Goal: Complete application form

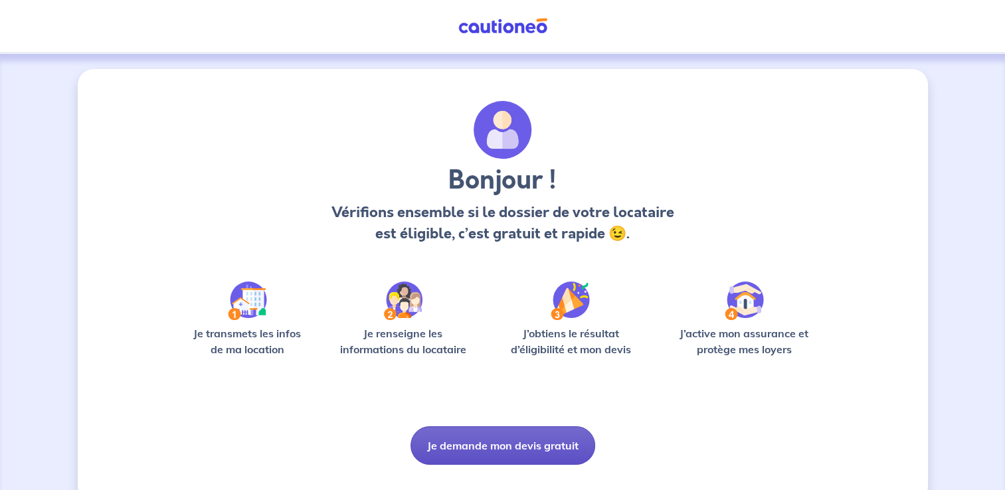
click at [500, 450] on button "Je demande mon devis gratuit" at bounding box center [502, 445] width 185 height 39
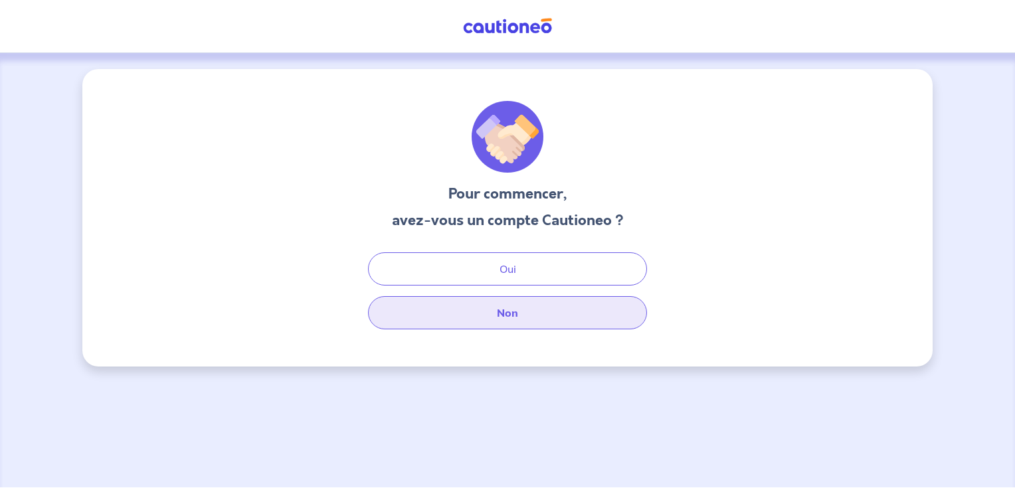
click at [524, 324] on button "Non" at bounding box center [507, 312] width 279 height 33
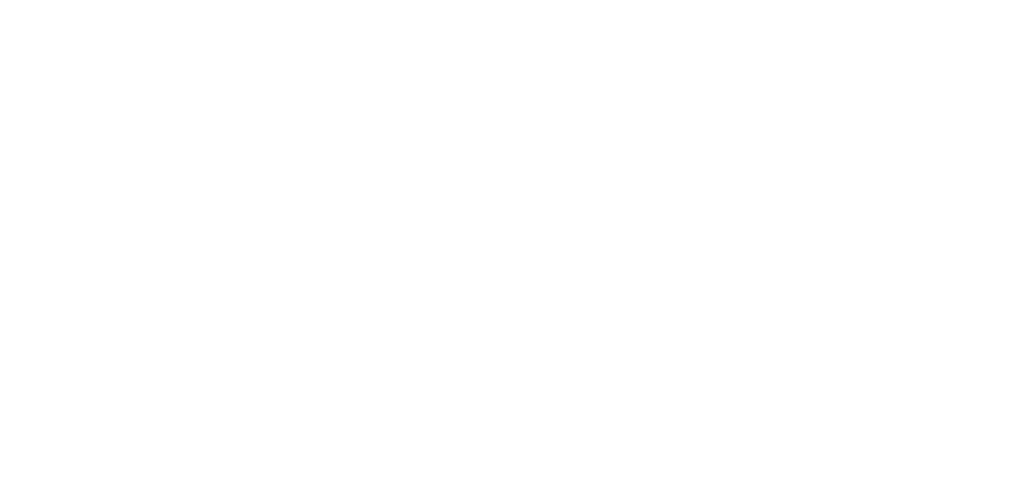
select select "FR"
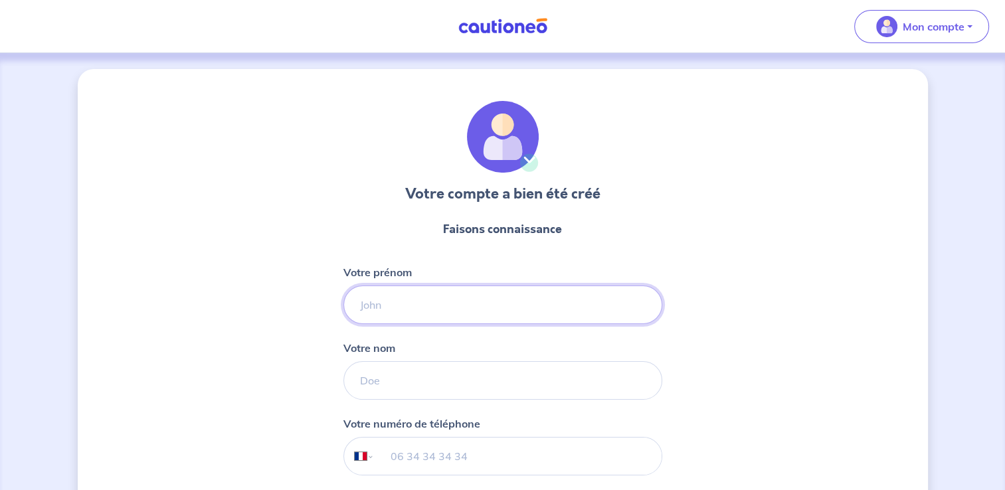
click at [416, 298] on input "Votre prénom" at bounding box center [502, 305] width 319 height 39
type input "NACER"
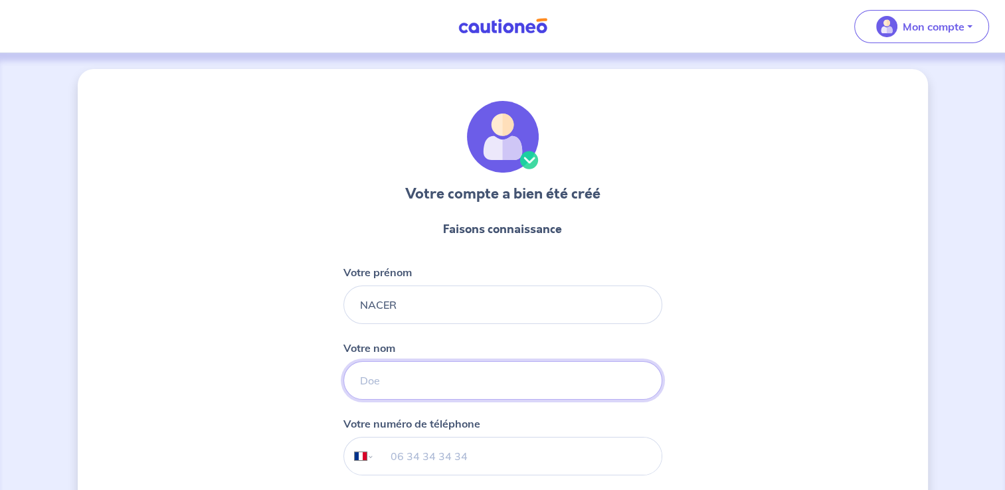
type input "LOGOZO"
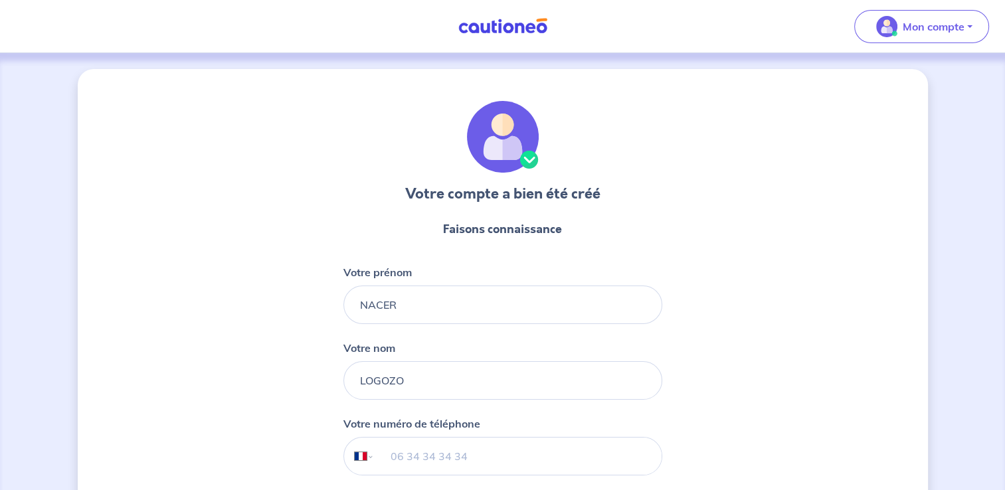
type input "+33 6 23 28 79 74"
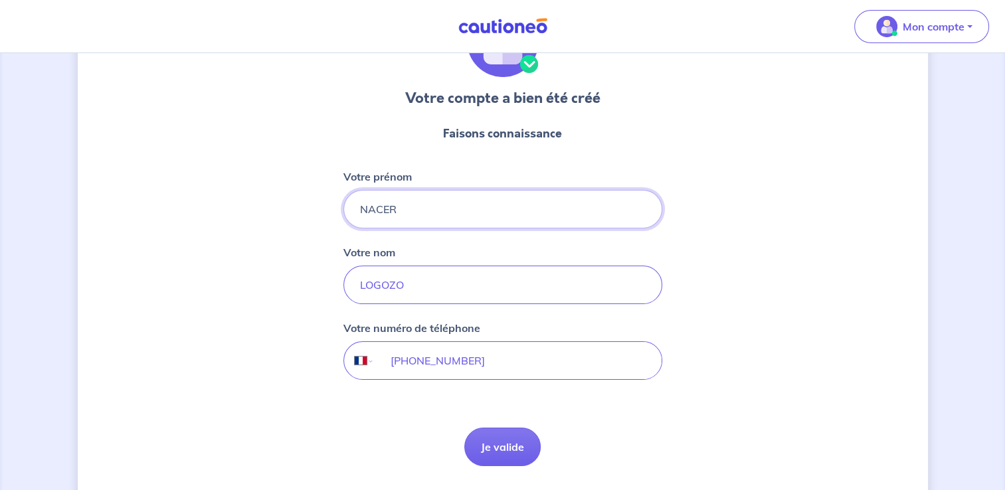
scroll to position [134, 0]
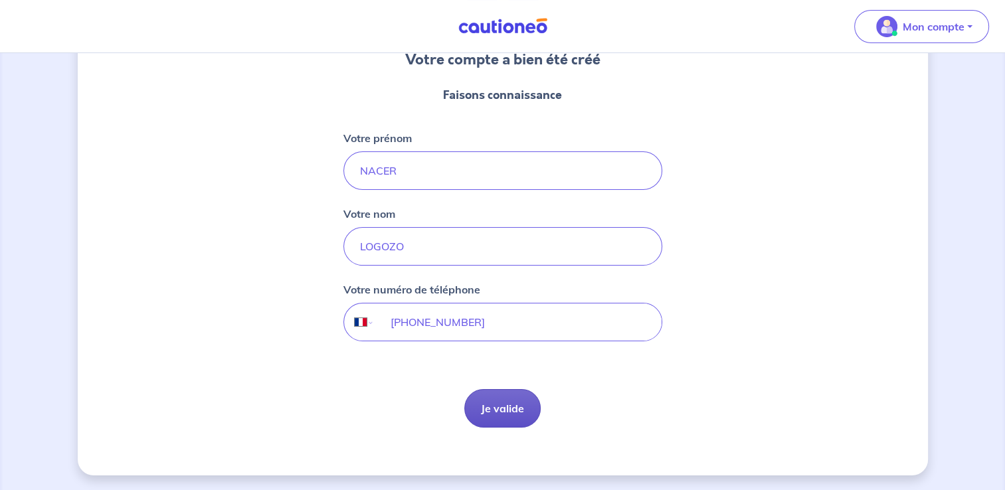
click at [496, 397] on button "Je valide" at bounding box center [502, 408] width 76 height 39
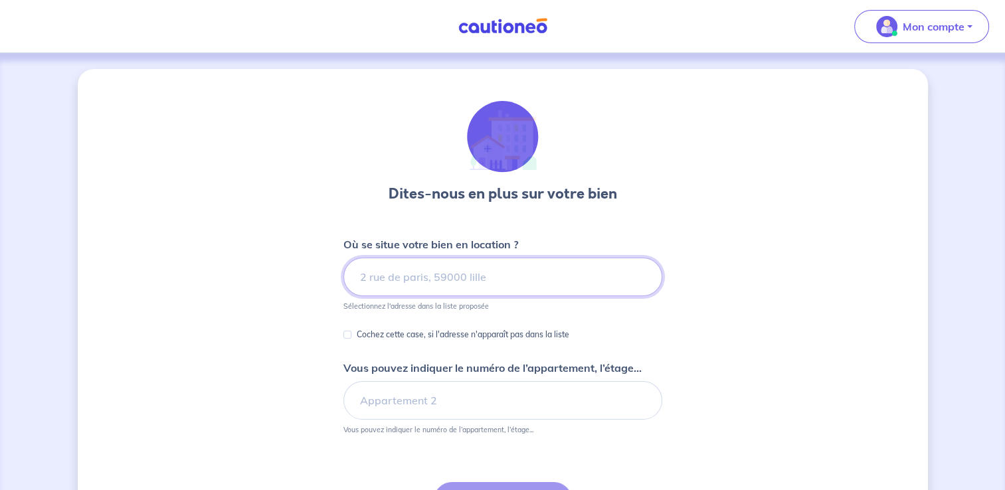
click at [444, 270] on input at bounding box center [502, 277] width 319 height 39
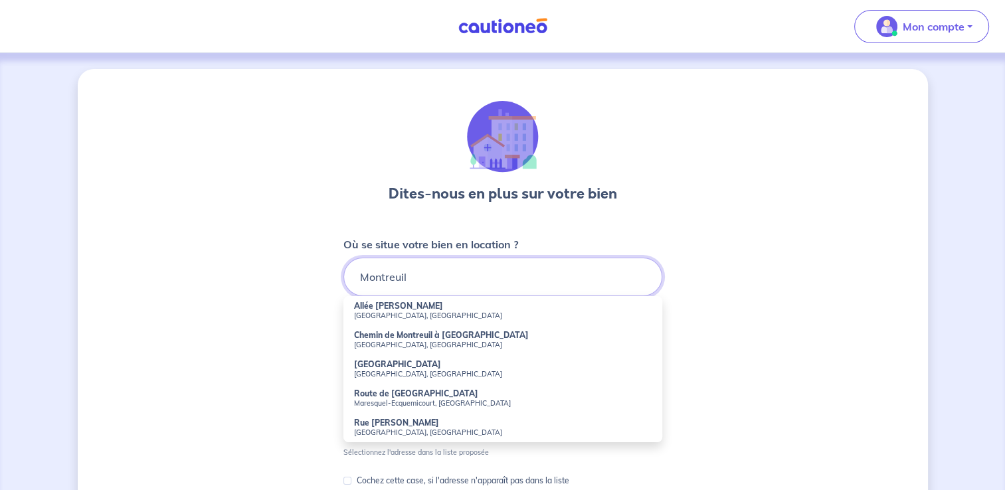
type input "Montreuil"
click at [845, 327] on div "Dites-nous en plus sur votre bien Où se situe votre bien en location ? Montreui…" at bounding box center [503, 416] width 850 height 695
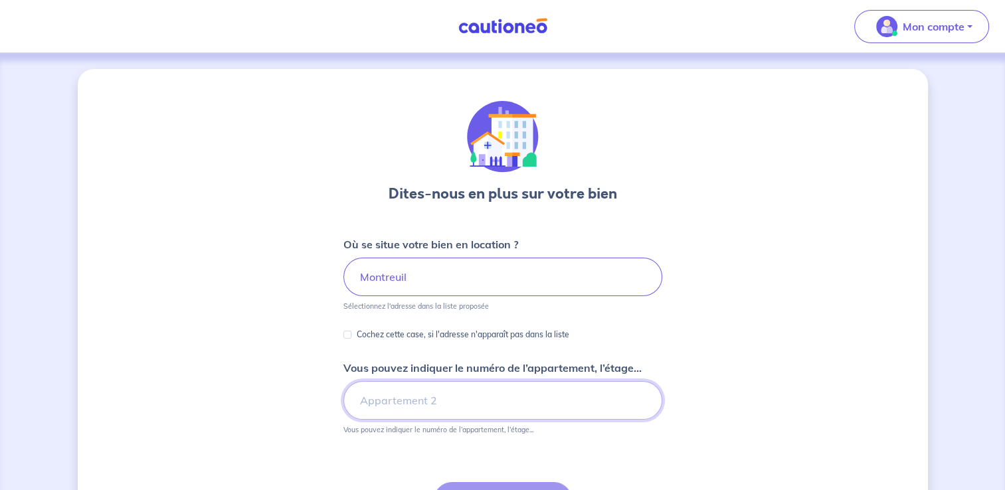
click at [452, 409] on input "Vous pouvez indiquer le numéro de l’appartement, l’étage..." at bounding box center [502, 400] width 319 height 39
type input "A 205"
click at [417, 278] on input "Montreuil" at bounding box center [502, 277] width 319 height 39
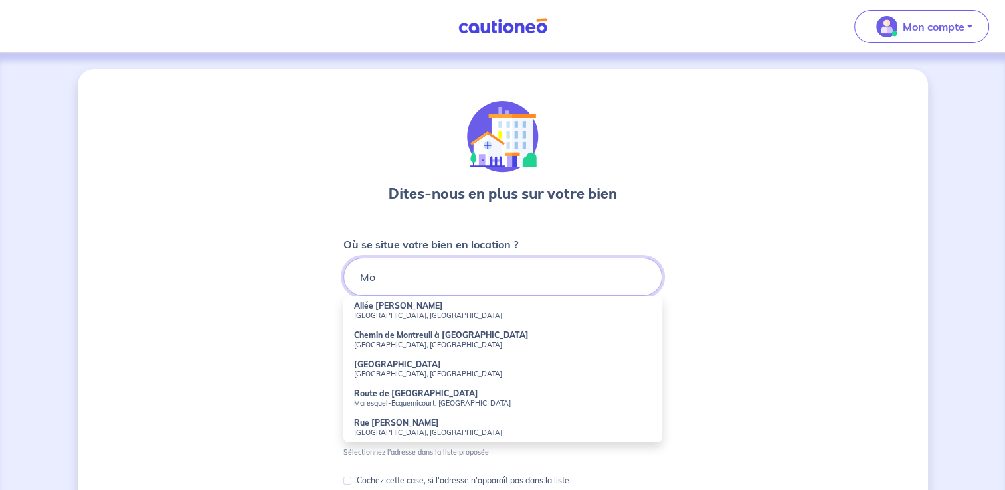
type input "M"
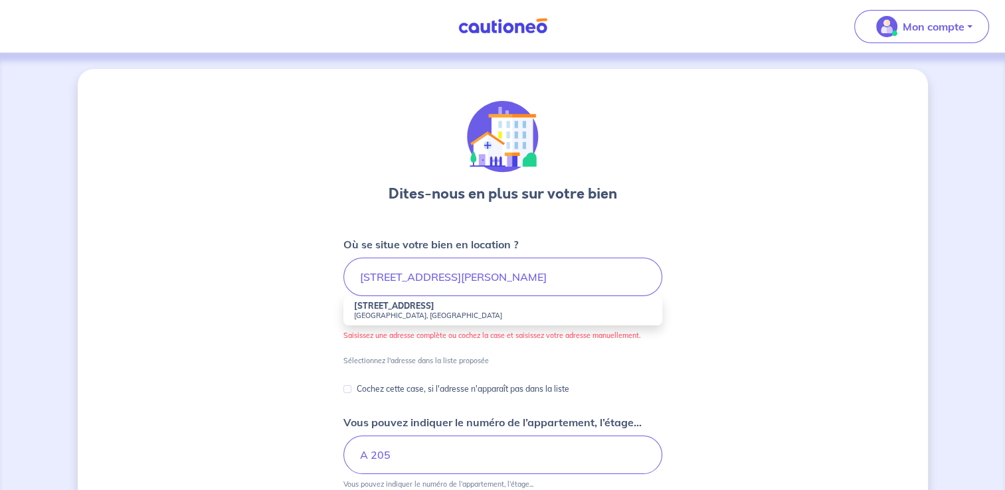
click at [385, 315] on small "Montreuil, France" at bounding box center [503, 315] width 298 height 9
type input "37 Rue des Saules Clouet, Montreuil, France"
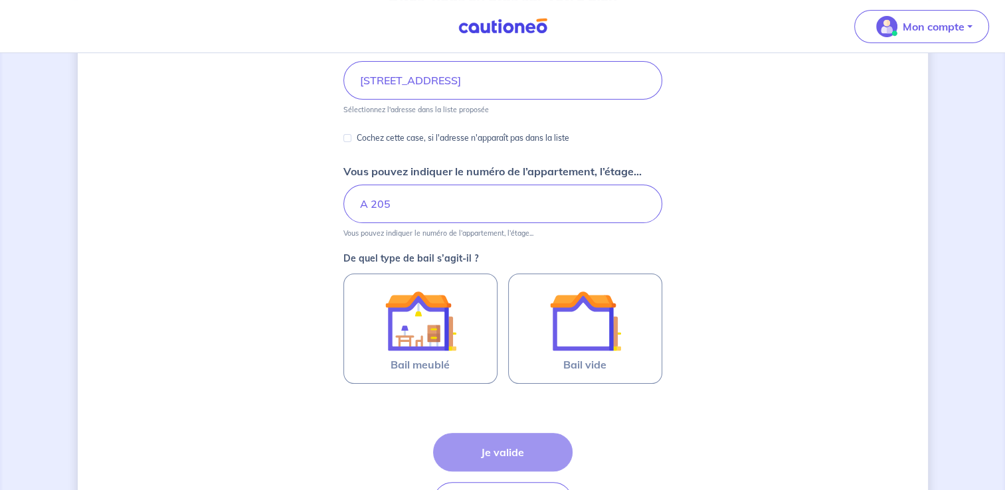
scroll to position [213, 0]
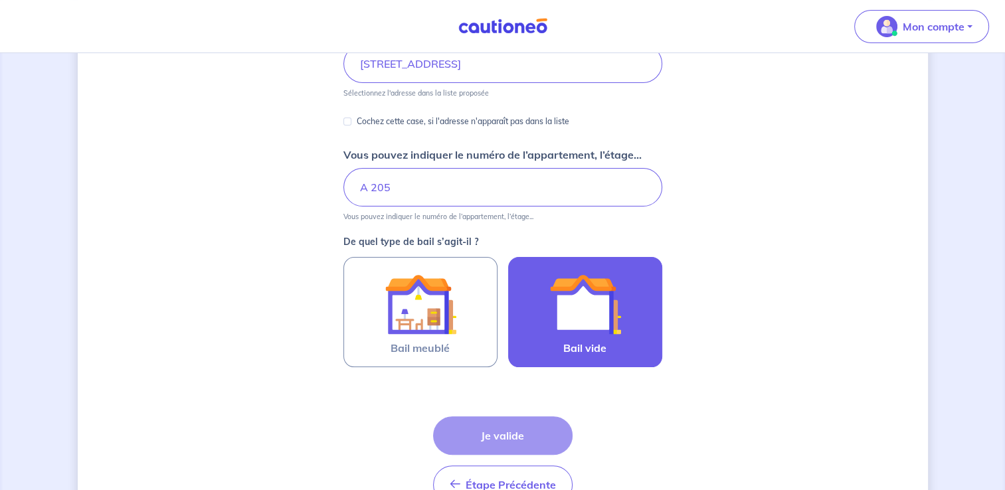
click at [579, 317] on img at bounding box center [585, 304] width 72 height 72
click at [0, 0] on input "Bail vide" at bounding box center [0, 0] width 0 height 0
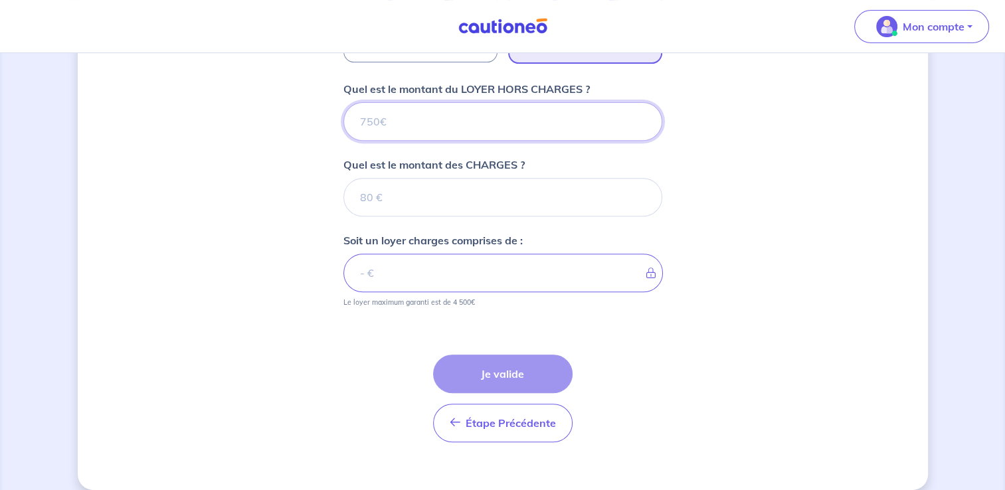
scroll to position [531, 0]
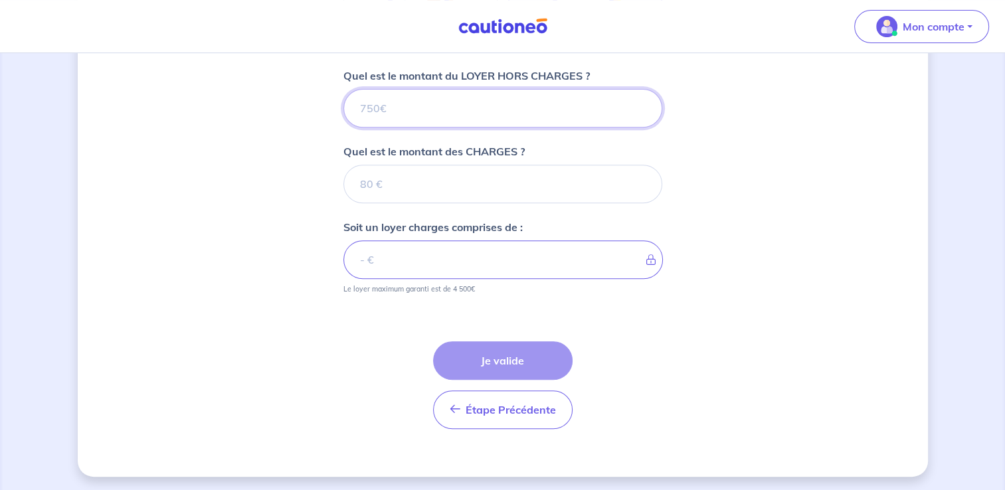
type input "1"
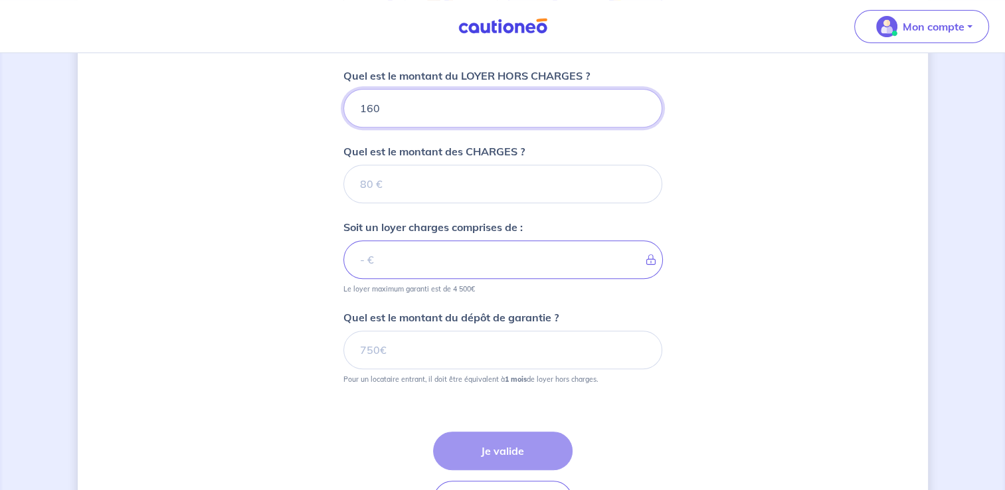
type input "1600"
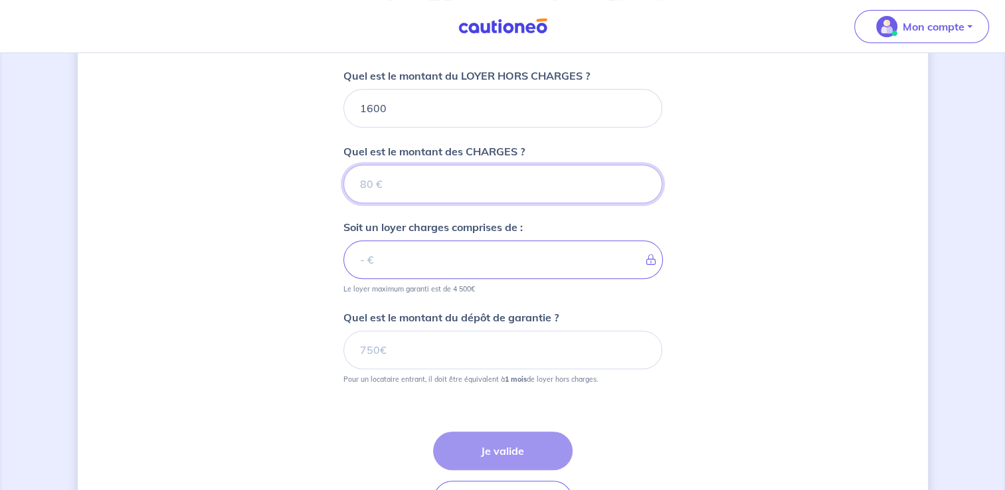
click at [388, 179] on input "Quel est le montant des CHARGES ?" at bounding box center [502, 184] width 319 height 39
type input "200"
type input "1800"
type input "200"
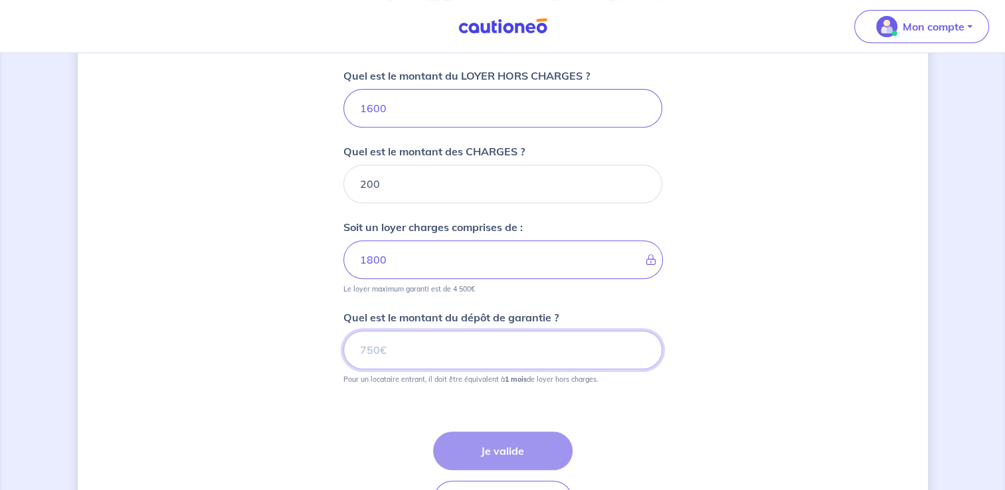
click at [446, 348] on input "Quel est le montant du dépôt de garantie ?" at bounding box center [502, 350] width 319 height 39
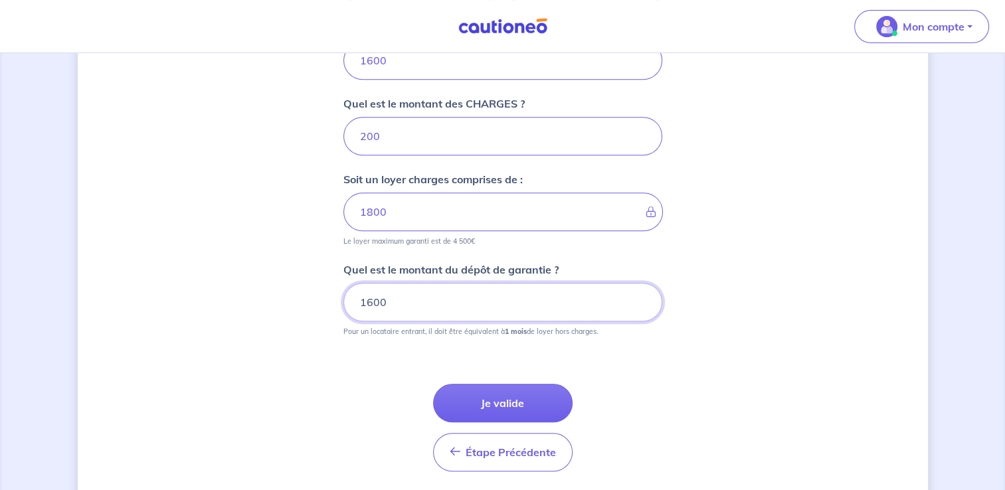
scroll to position [622, 0]
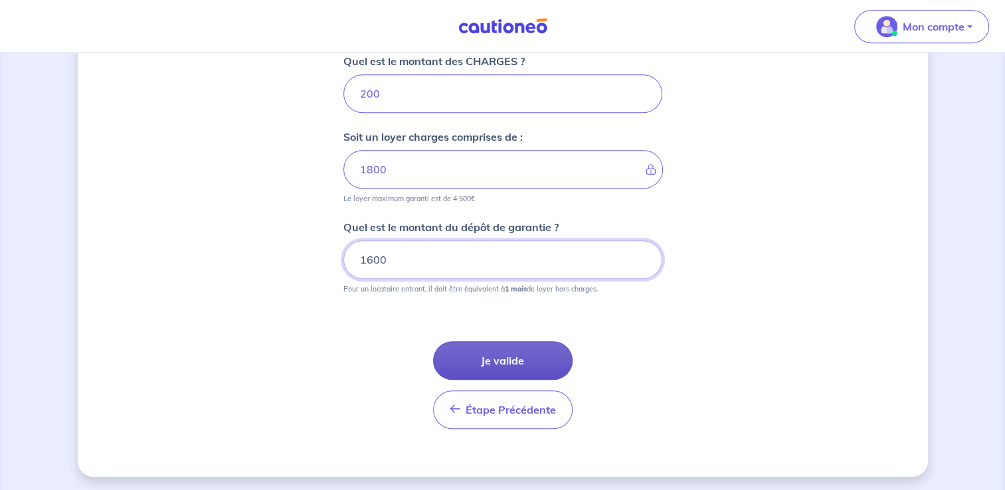
type input "1600"
click at [539, 355] on button "Je valide" at bounding box center [502, 360] width 139 height 39
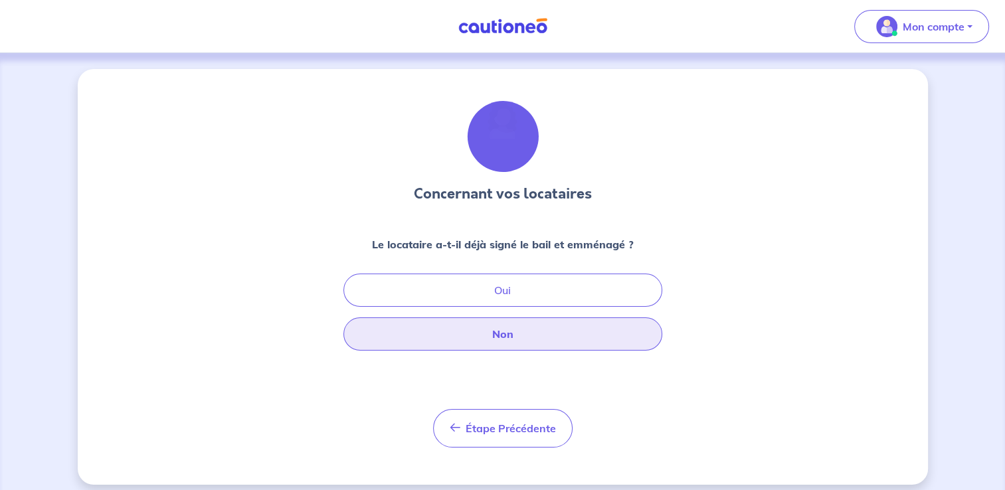
click at [534, 336] on button "Non" at bounding box center [502, 333] width 319 height 33
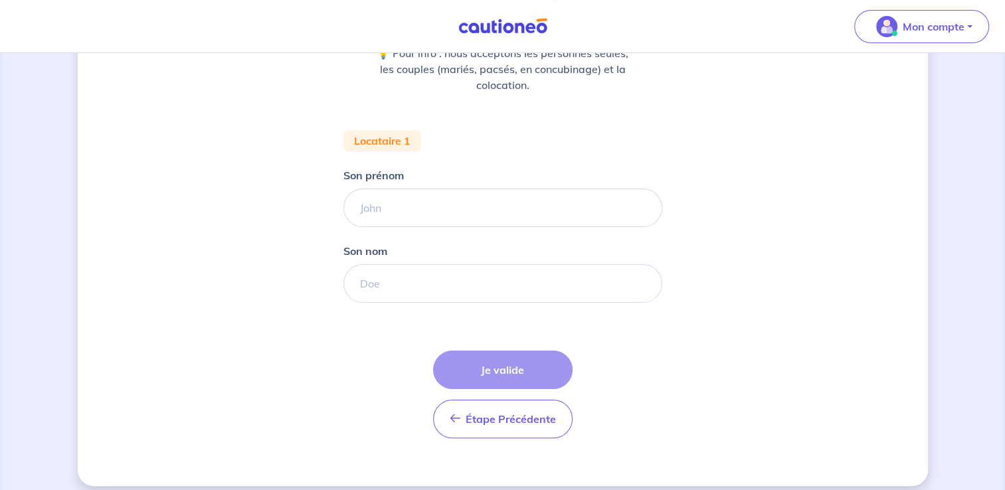
scroll to position [202, 0]
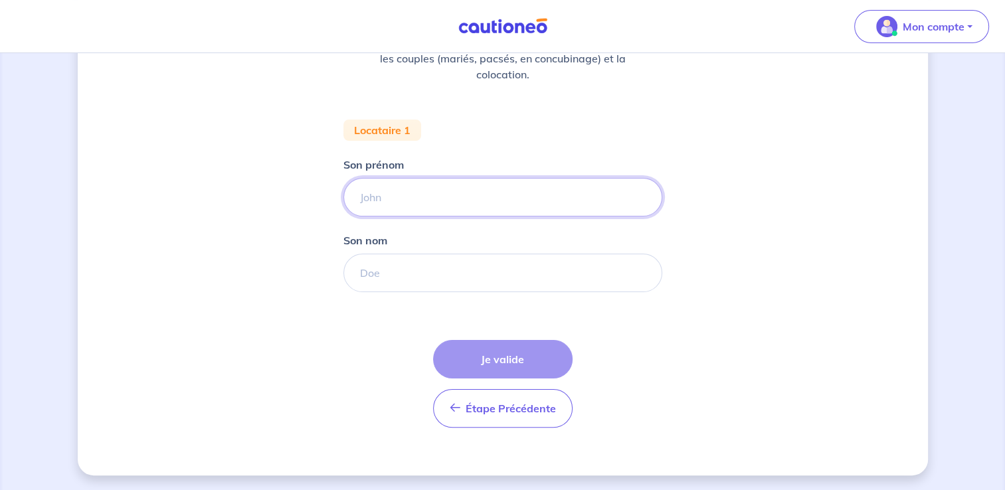
click at [436, 203] on input "Son prénom" at bounding box center [502, 197] width 319 height 39
type input "M"
click at [378, 200] on input "Joye" at bounding box center [502, 197] width 319 height 39
type input "Joyce"
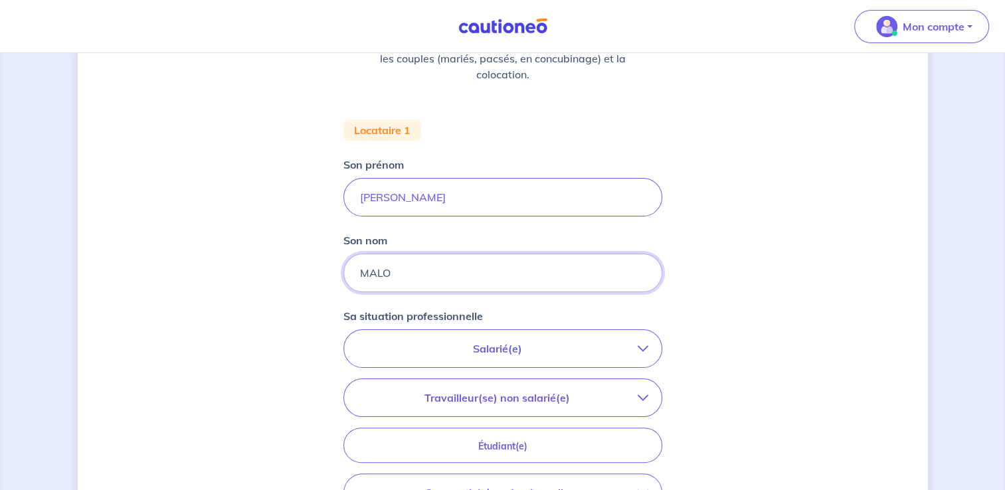
type input "MALO"
click at [640, 351] on icon "button" at bounding box center [643, 348] width 11 height 11
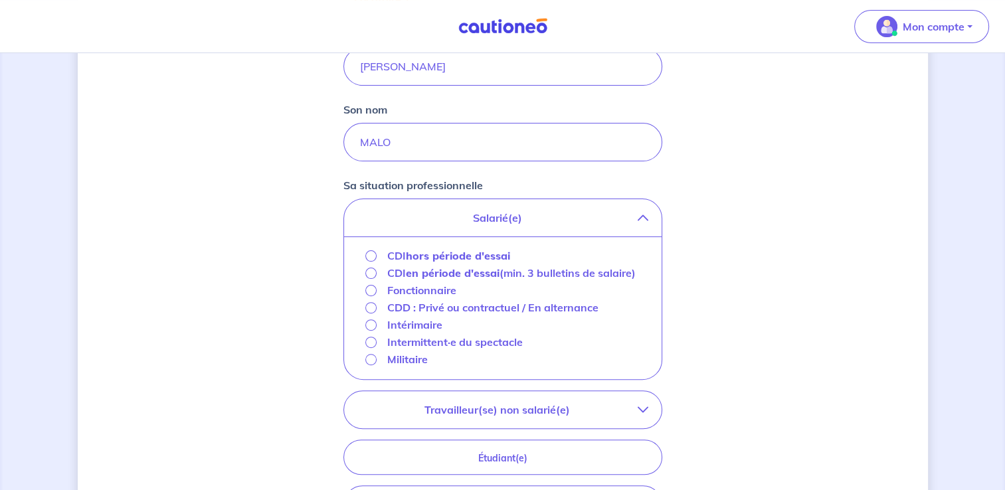
scroll to position [329, 0]
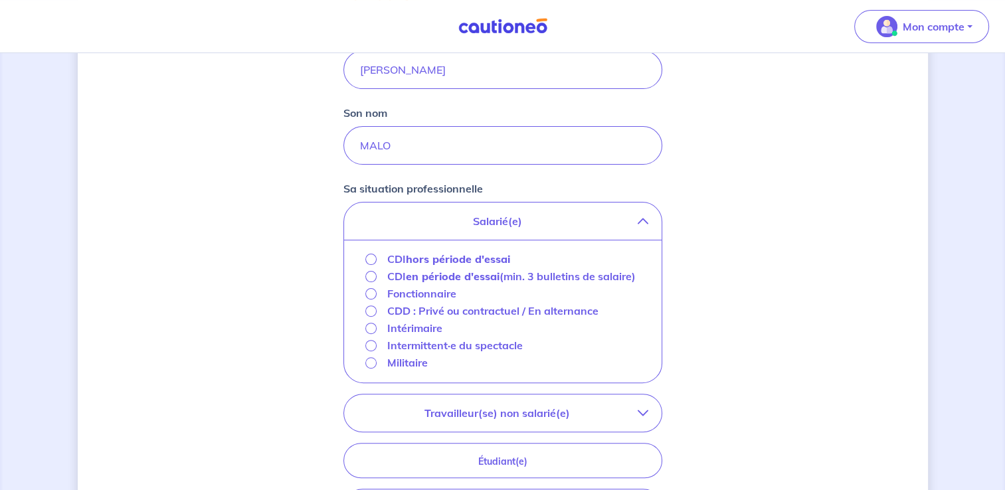
click at [646, 224] on icon "button" at bounding box center [643, 221] width 11 height 11
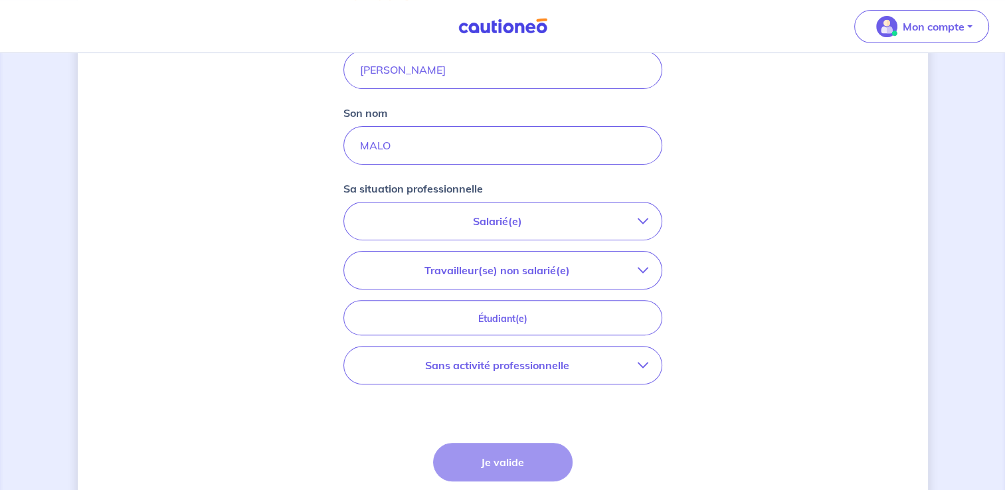
click at [642, 268] on icon "button" at bounding box center [643, 270] width 11 height 11
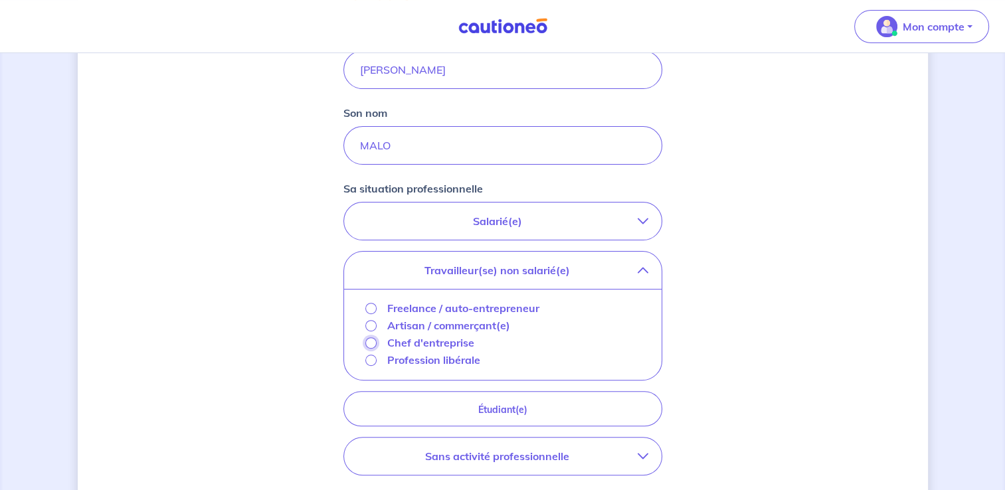
click at [369, 341] on input "Chef d'entreprise" at bounding box center [370, 342] width 11 height 11
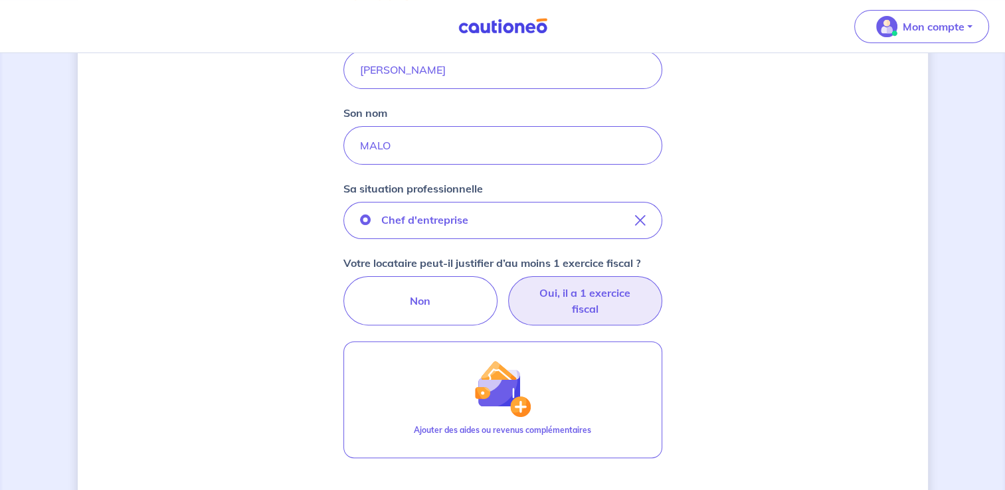
click at [592, 304] on label "Oui, il a 1 exercice fiscal" at bounding box center [585, 300] width 154 height 49
click at [507, 285] on input "Oui, il a 1 exercice fiscal" at bounding box center [502, 280] width 9 height 9
radio input "true"
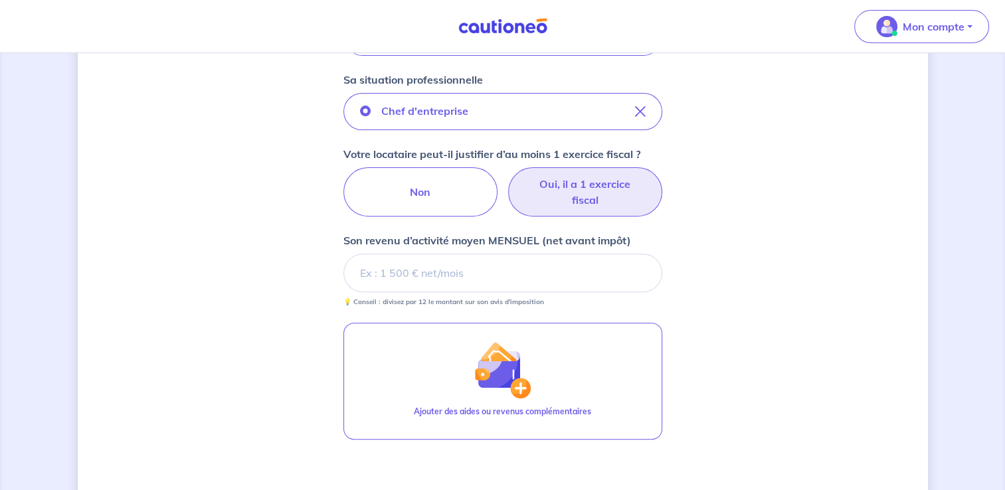
scroll to position [494, 0]
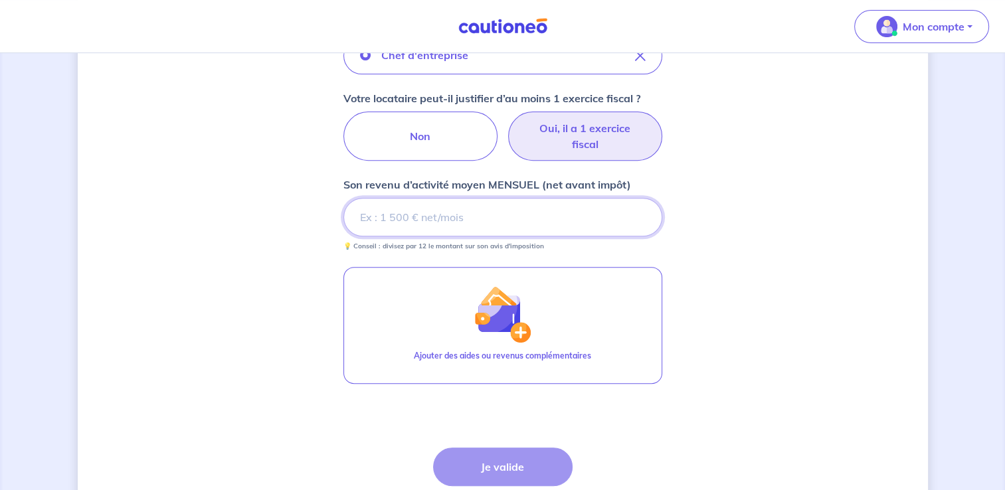
click at [468, 215] on input "Son revenu d’activité moyen MENSUEL (net avant impôt)" at bounding box center [502, 217] width 319 height 39
click at [476, 216] on input "Son revenu d’activité moyen MENSUEL (net avant impôt)" at bounding box center [502, 217] width 319 height 39
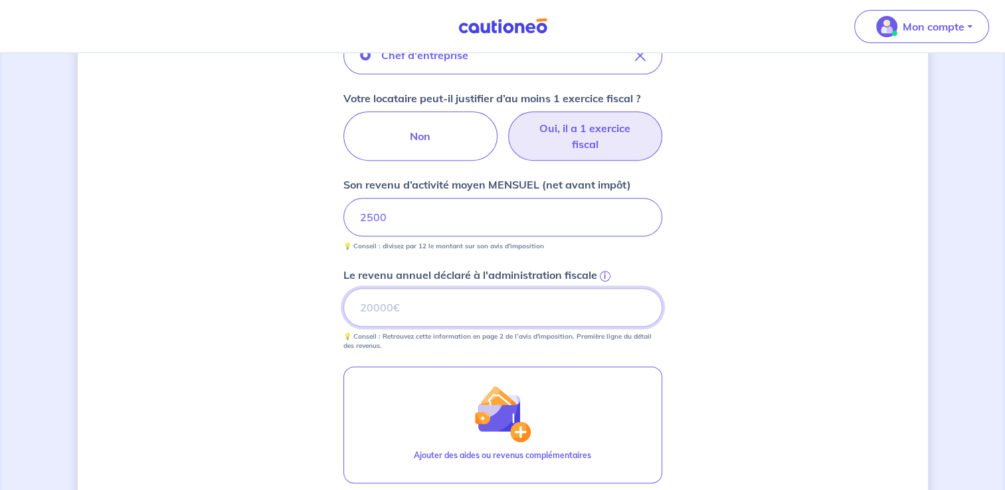
click at [499, 295] on input "Le revenu annuel déclaré à l'administration fiscale i" at bounding box center [502, 307] width 319 height 39
click at [383, 308] on input "Le revenu annuel déclaré à l'administration fiscale i" at bounding box center [502, 307] width 319 height 39
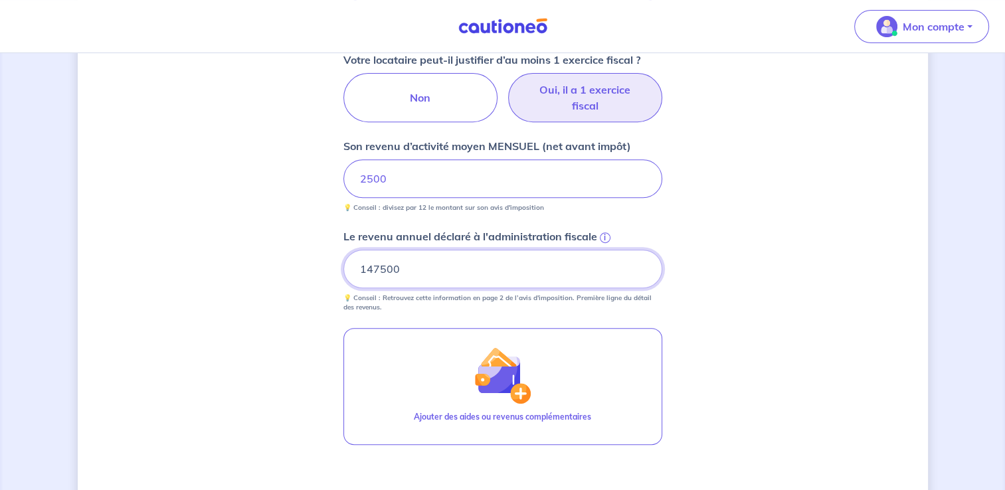
scroll to position [539, 0]
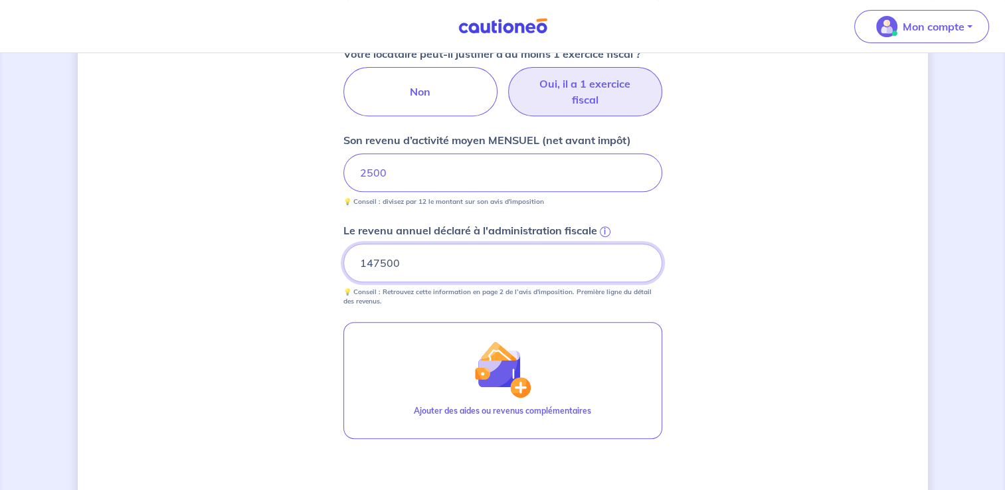
type input "147500"
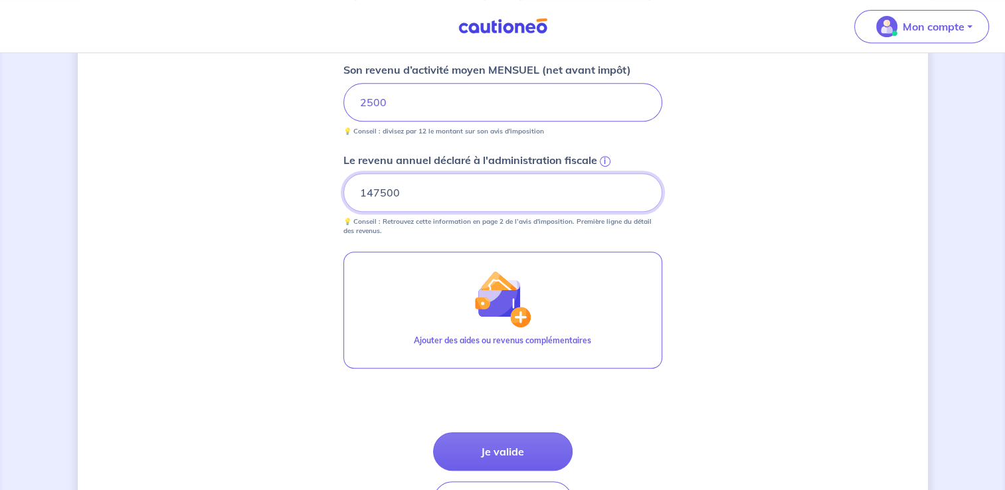
scroll to position [623, 0]
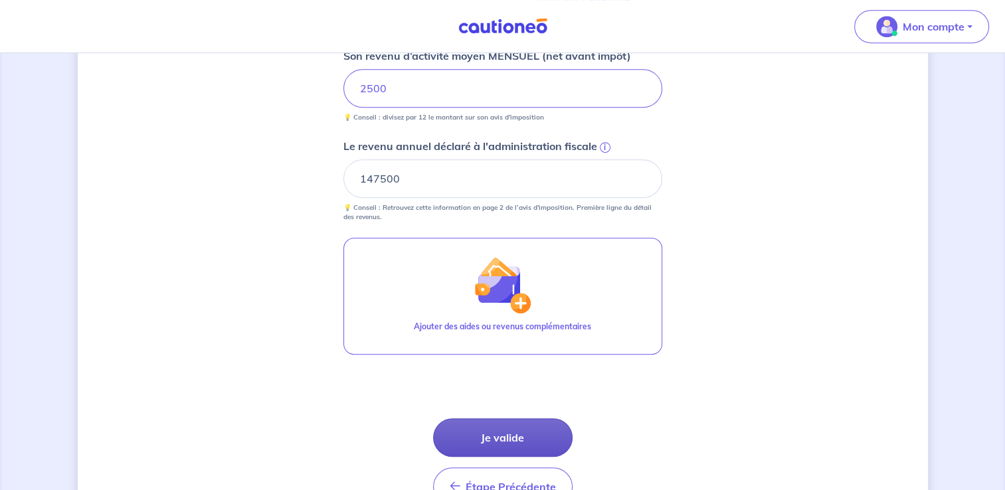
click at [525, 442] on button "Je valide" at bounding box center [502, 437] width 139 height 39
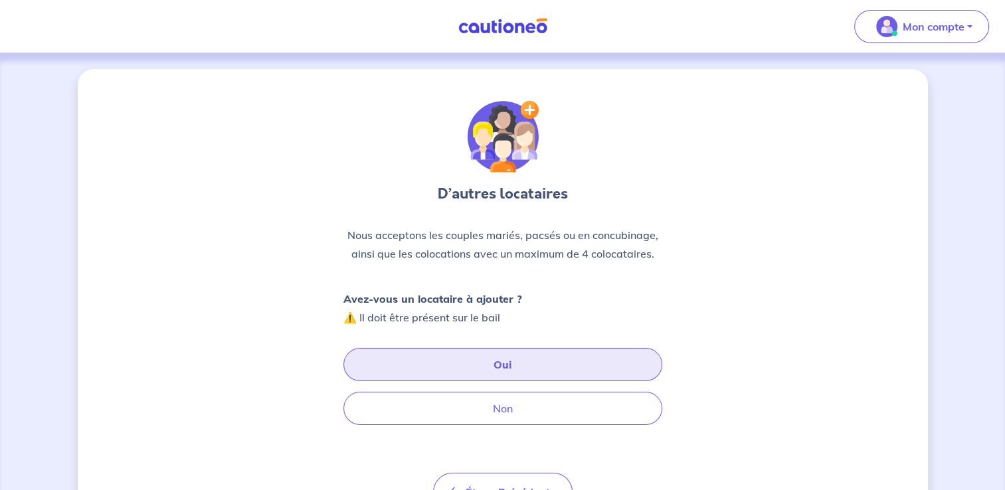
click at [509, 368] on button "Oui" at bounding box center [502, 364] width 319 height 33
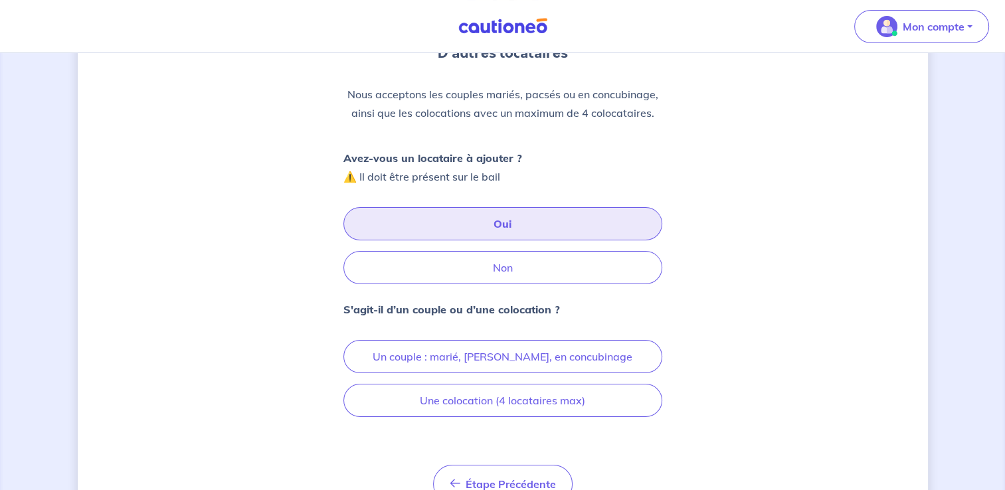
scroll to position [165, 0]
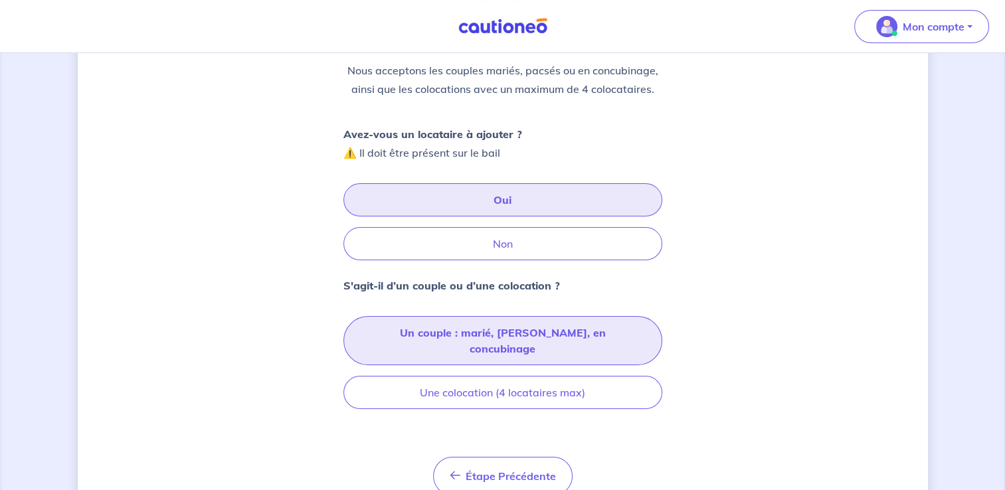
click at [556, 335] on button "Un couple : marié, pacsé, en concubinage" at bounding box center [502, 340] width 319 height 49
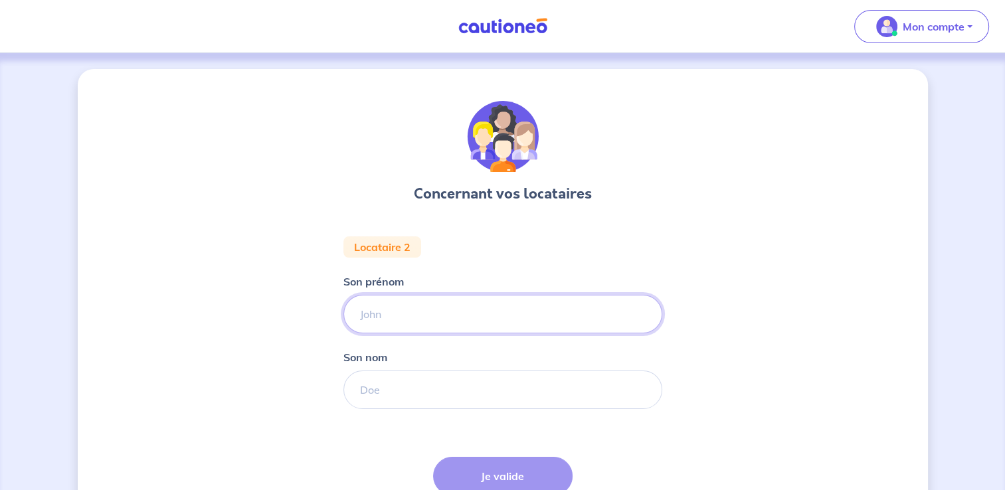
click at [402, 317] on input "Son prénom" at bounding box center [502, 314] width 319 height 39
type input "Rita"
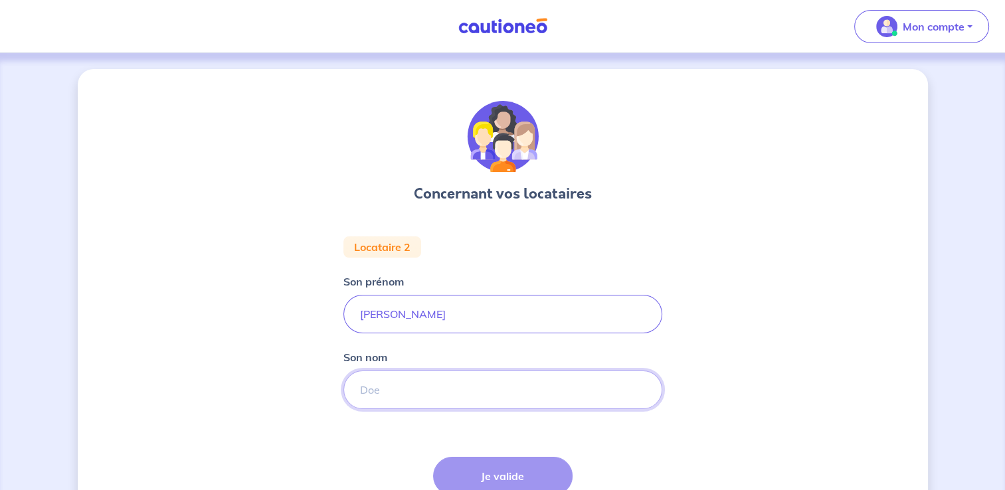
click at [367, 396] on input "Son nom" at bounding box center [502, 390] width 319 height 39
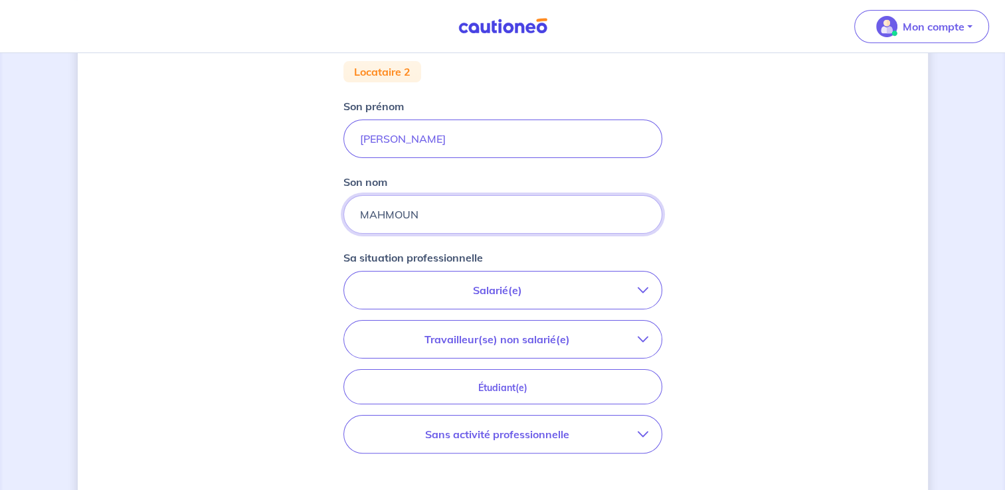
scroll to position [179, 0]
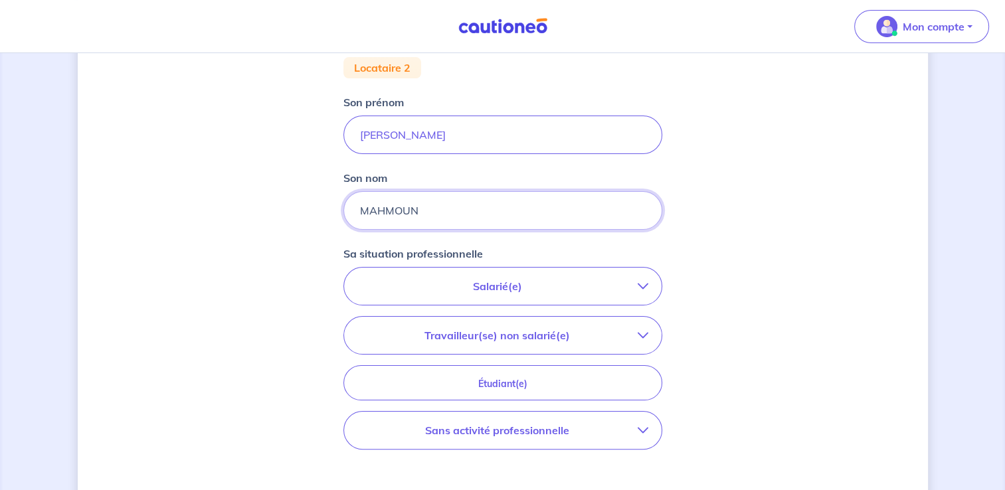
type input "MAHMOUN"
click at [642, 286] on icon "button" at bounding box center [643, 286] width 11 height 11
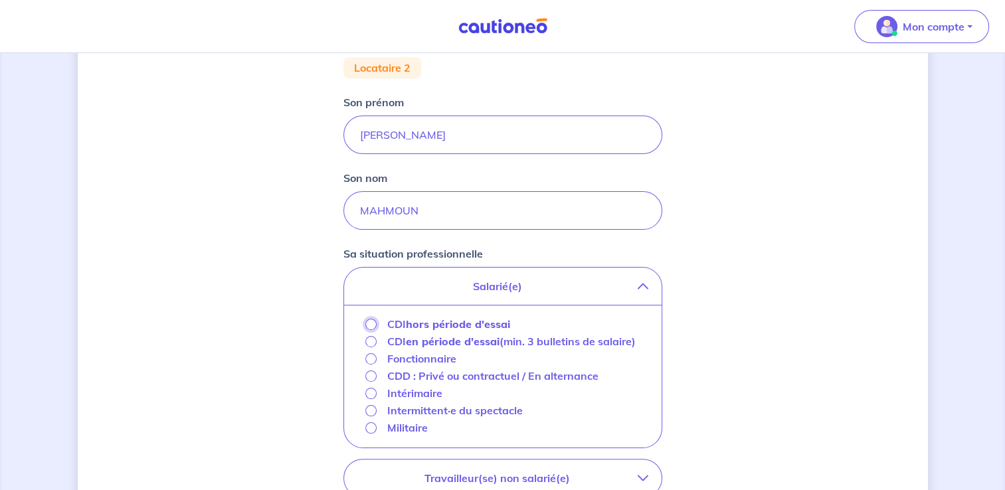
click at [370, 324] on input "CDI hors période d'essai" at bounding box center [370, 324] width 11 height 11
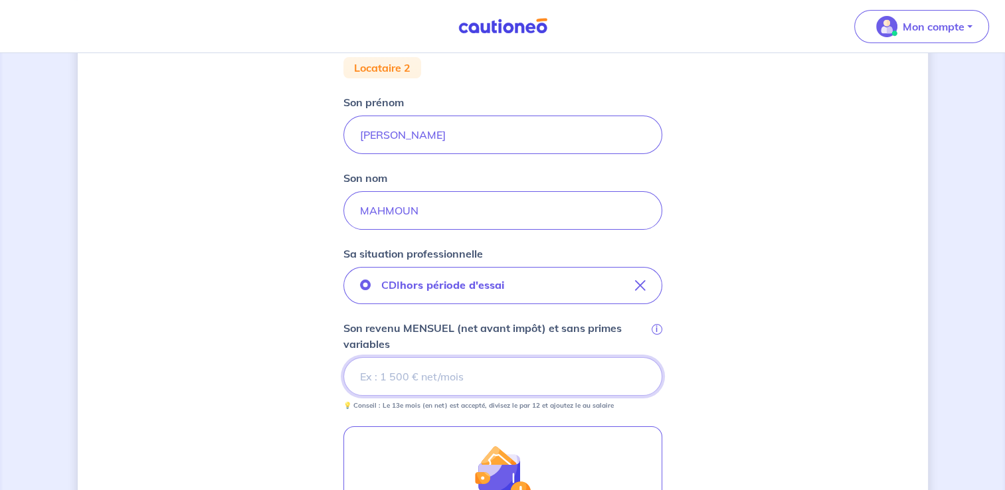
click at [400, 373] on input "Son revenu MENSUEL (net avant impôt) et sans primes variables i" at bounding box center [502, 376] width 319 height 39
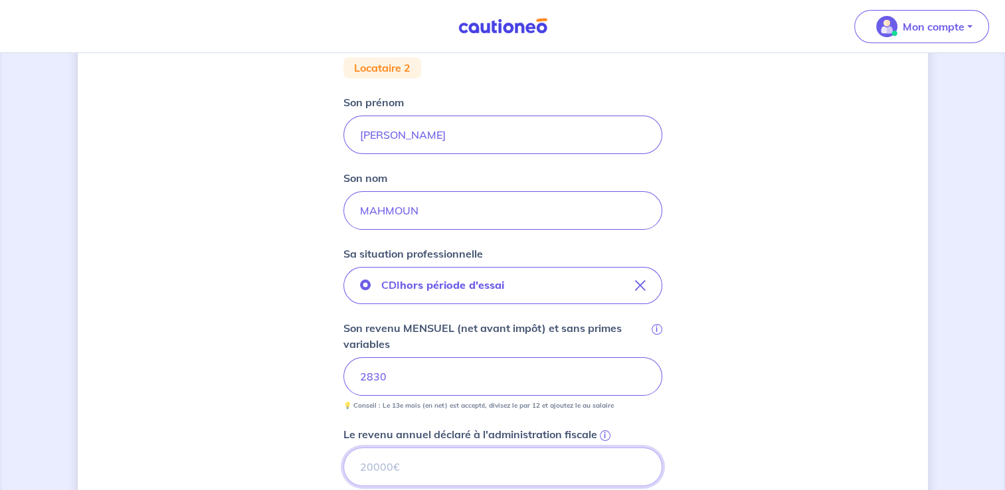
click at [433, 459] on input "Le revenu annuel déclaré à l'administration fiscale i" at bounding box center [502, 467] width 319 height 39
click at [383, 469] on input "Le revenu annuel déclaré à l'administration fiscale i" at bounding box center [502, 467] width 319 height 39
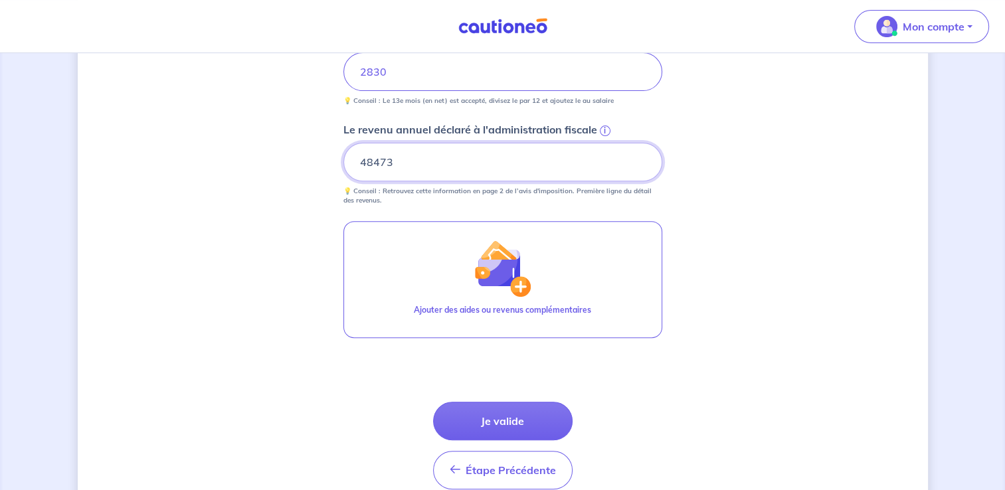
scroll to position [496, 0]
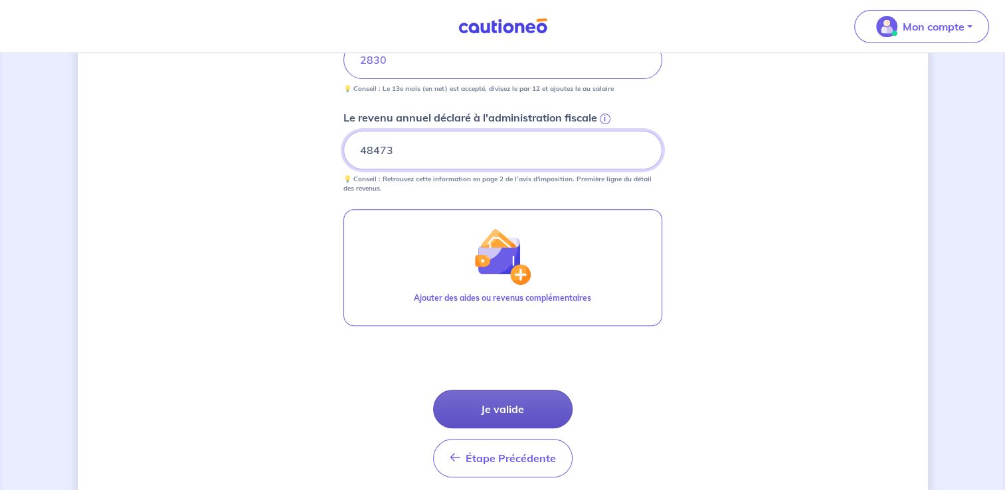
type input "48473"
click at [497, 410] on button "Je valide" at bounding box center [502, 409] width 139 height 39
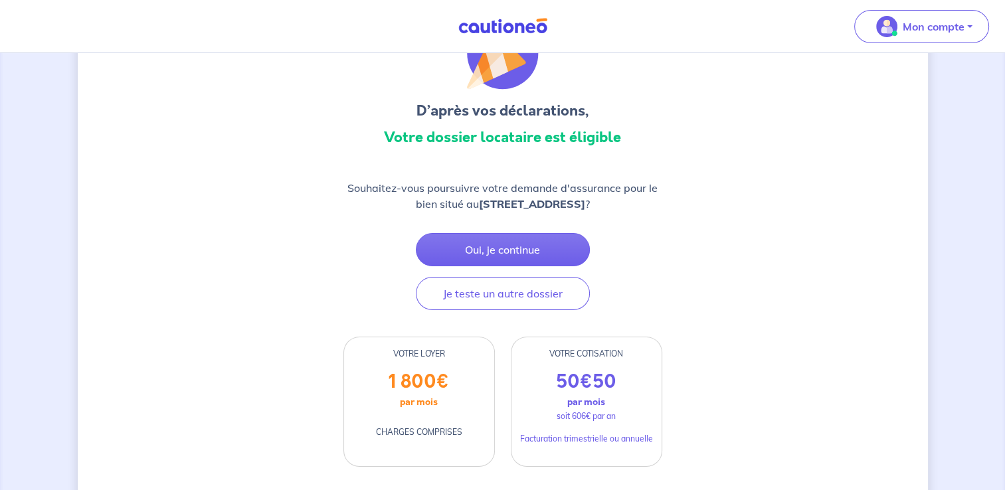
scroll to position [80, 0]
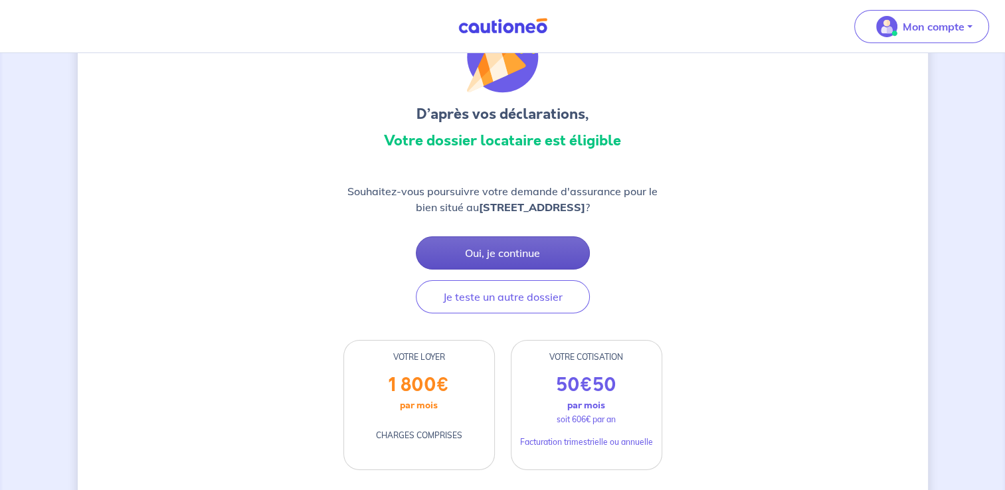
click at [515, 250] on button "Oui, je continue" at bounding box center [503, 252] width 174 height 33
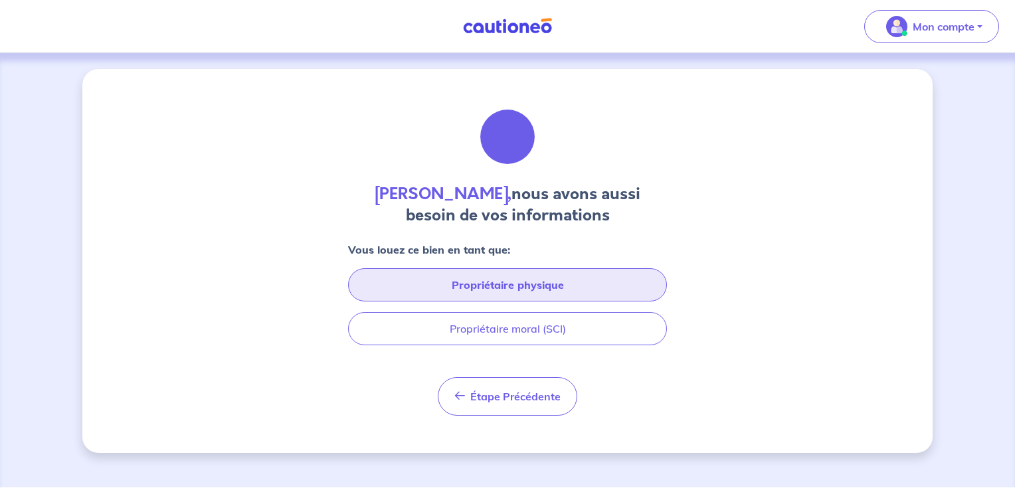
click at [514, 282] on button "Propriétaire physique" at bounding box center [507, 284] width 319 height 33
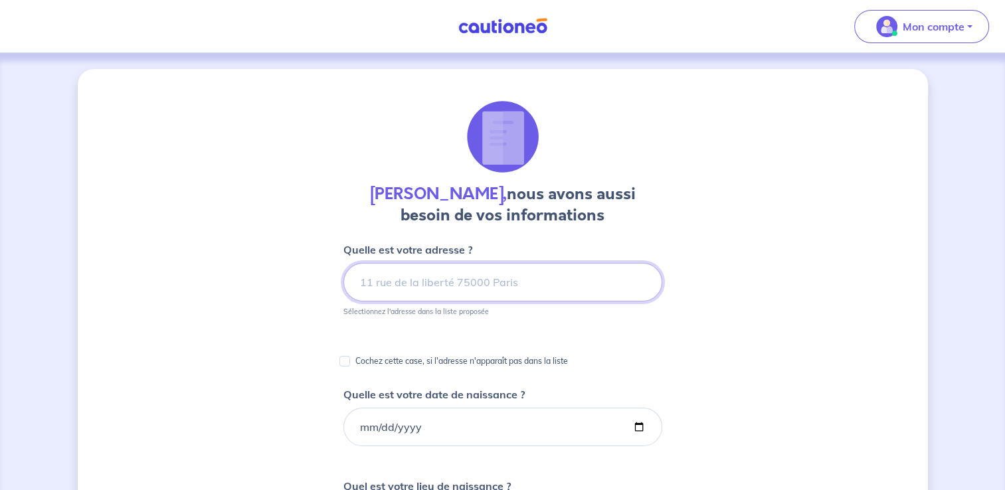
click at [489, 293] on input at bounding box center [502, 282] width 319 height 39
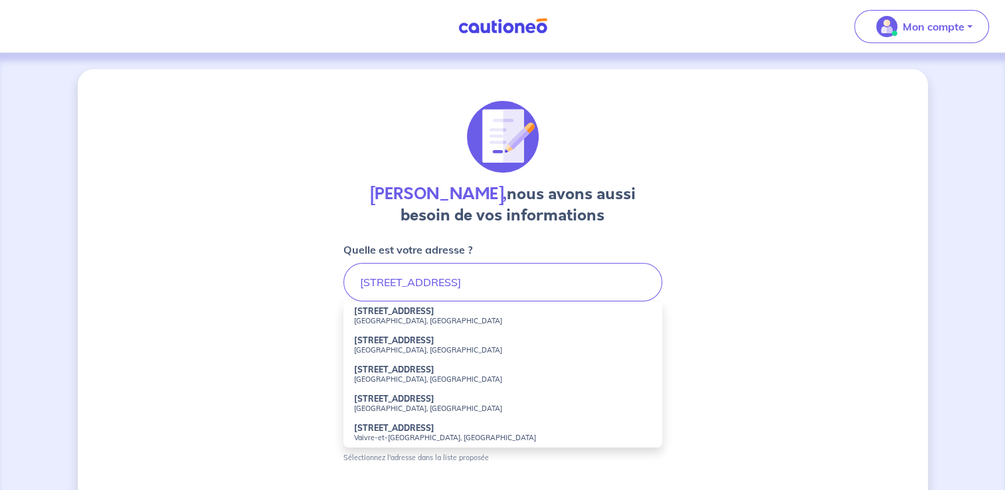
click at [424, 312] on strong "37 Rue des Saules Clouet" at bounding box center [394, 311] width 80 height 10
type input "37 Rue des Saules Clouet, Montreuil, France"
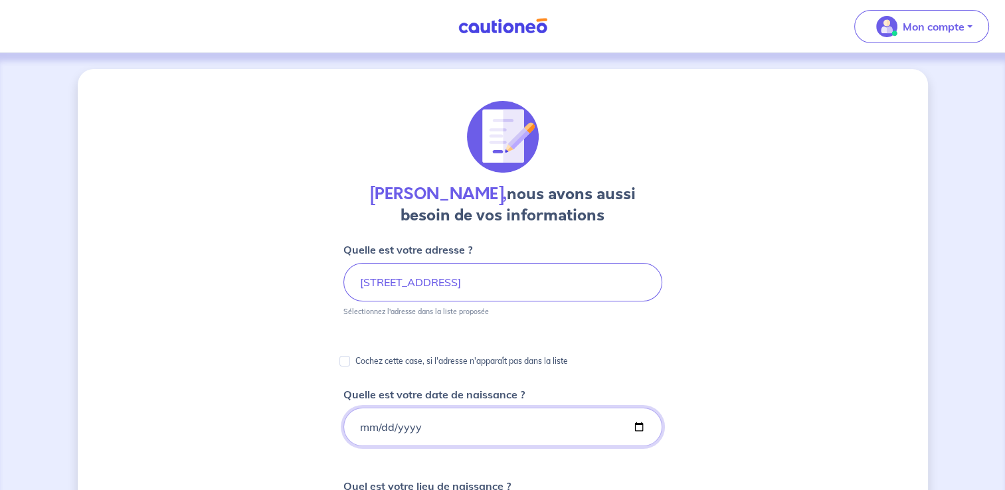
click at [387, 428] on input "Quelle est votre date de naissance ?" at bounding box center [502, 427] width 319 height 39
type input "1977-01-09"
click at [863, 373] on div "Nacer Logozo, nous avons aussi besoin de vos informations Quelle est votre adre…" at bounding box center [503, 498] width 850 height 859
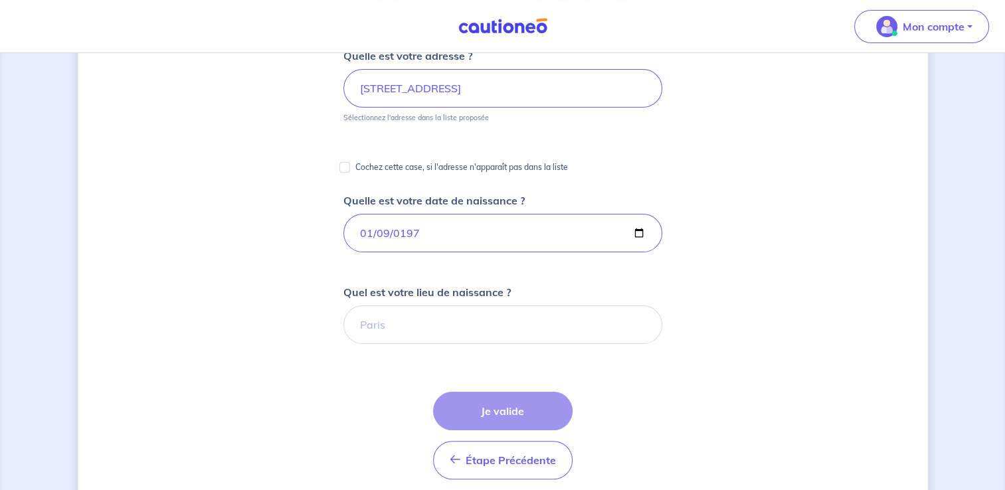
scroll to position [205, 0]
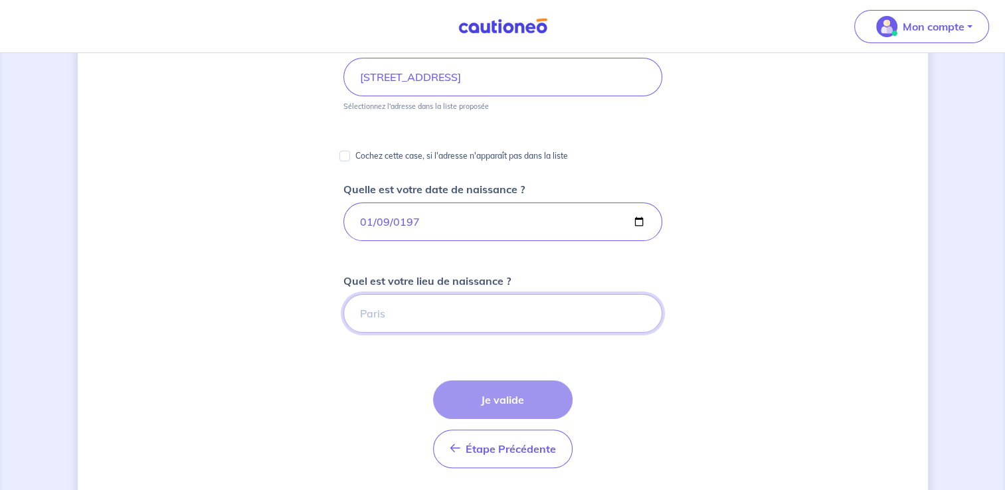
click at [429, 312] on input "Quel est votre lieu de naissance ?" at bounding box center [502, 313] width 319 height 39
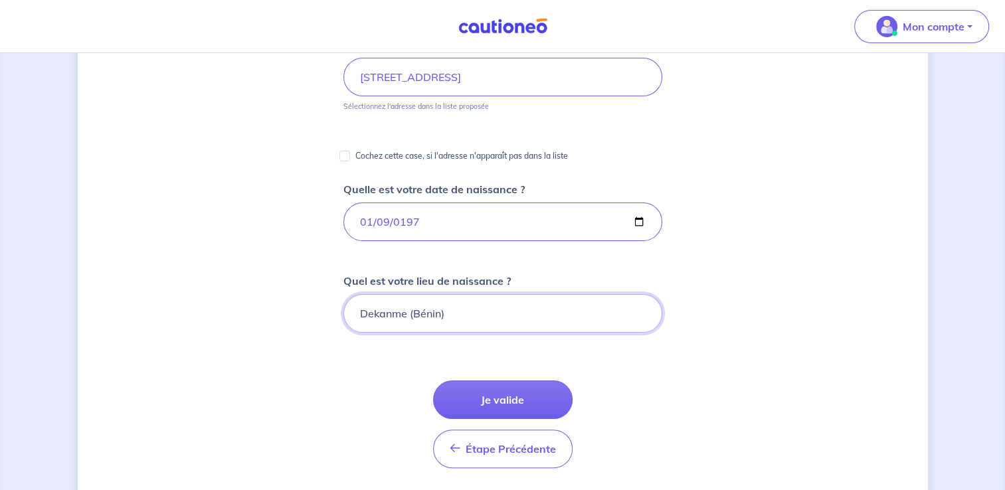
drag, startPoint x: 395, startPoint y: 312, endPoint x: 381, endPoint y: 322, distance: 17.1
click at [381, 322] on input "Dekanme (Bénin)" at bounding box center [502, 313] width 319 height 39
click at [385, 315] on input "Dekanme (Bénin)" at bounding box center [502, 313] width 319 height 39
click at [373, 313] on input "Dekanme (Bénin)" at bounding box center [502, 313] width 319 height 39
click at [404, 310] on input "Dékanme (Bénin)" at bounding box center [502, 313] width 319 height 39
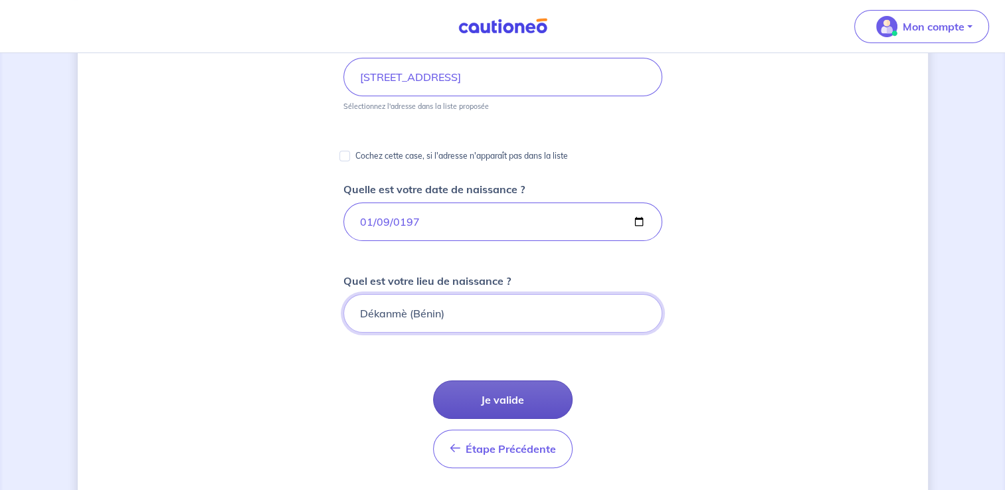
type input "Dékanmè (Bénin)"
click at [508, 396] on button "Je valide" at bounding box center [502, 400] width 139 height 39
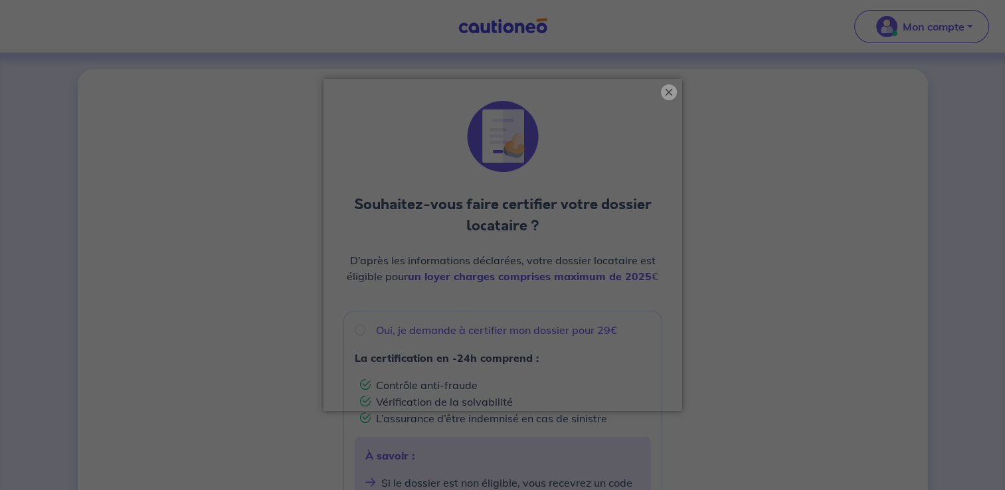
click at [668, 88] on button "×" at bounding box center [669, 92] width 16 height 16
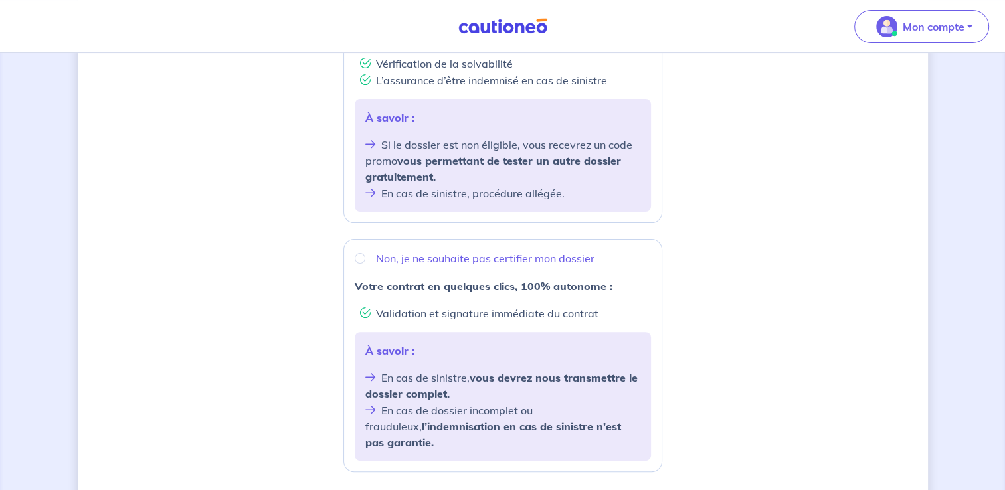
scroll to position [337, 0]
click at [361, 259] on input "Non, je ne souhaite pas certifier mon dossier" at bounding box center [360, 259] width 11 height 11
radio input "true"
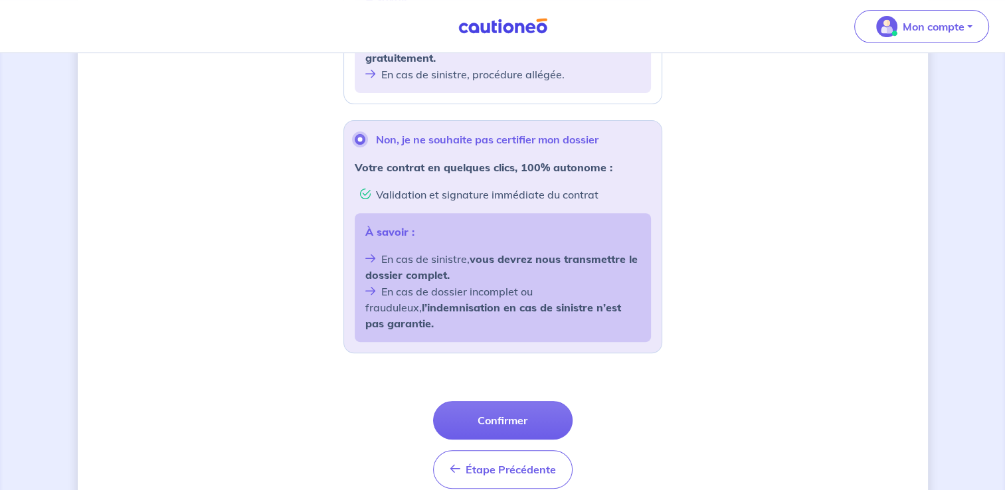
scroll to position [505, 0]
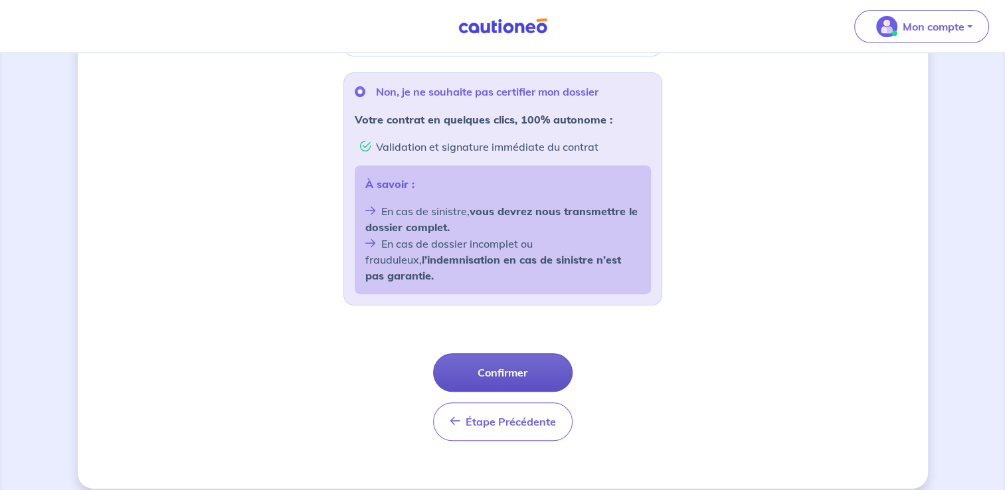
click at [529, 353] on button "Confirmer" at bounding box center [502, 372] width 139 height 39
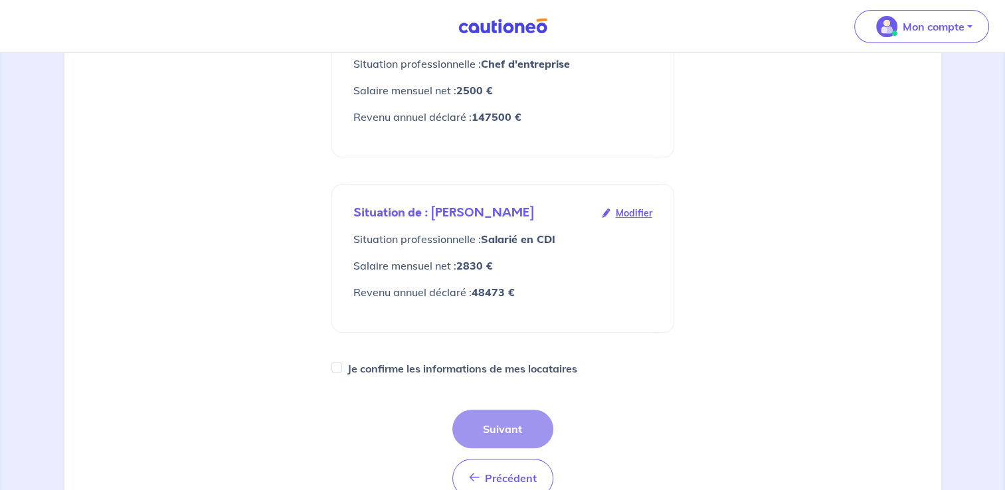
scroll to position [302, 0]
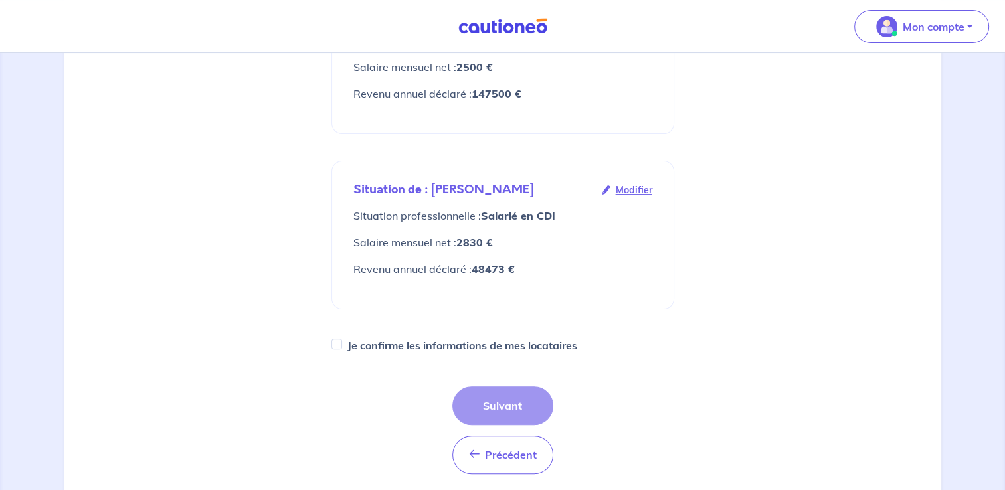
click at [343, 336] on div "Je confirme les informations de mes locataires" at bounding box center [502, 345] width 343 height 19
click at [339, 339] on input "Je confirme les informations de mes locataires" at bounding box center [336, 344] width 11 height 11
checkbox input "true"
click at [510, 387] on button "Suivant" at bounding box center [502, 406] width 101 height 39
